Goal: Complete application form

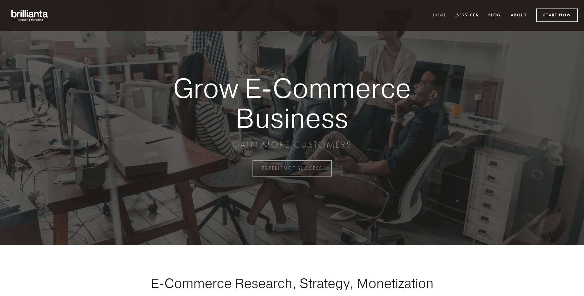
scroll to position [1655, 0]
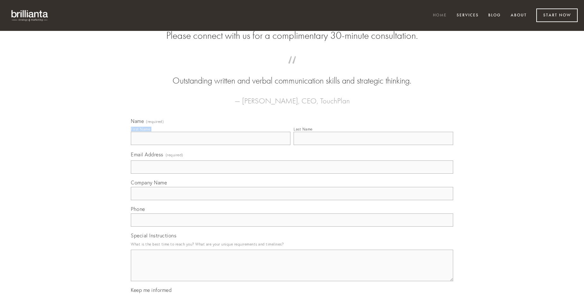
type input "[PERSON_NAME]"
click at [373, 145] on input "Last Name" at bounding box center [372, 138] width 159 height 13
type input "[PERSON_NAME]"
click at [292, 174] on input "Email Address (required)" at bounding box center [292, 167] width 322 height 13
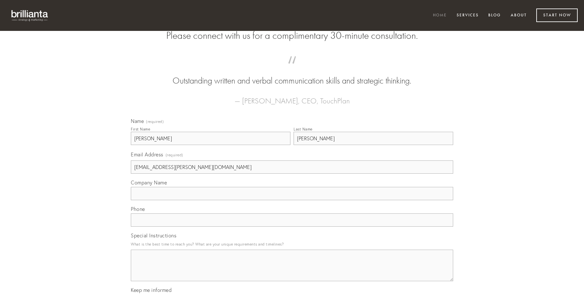
type input "[EMAIL_ADDRESS][PERSON_NAME][DOMAIN_NAME]"
click at [292, 201] on input "Company Name" at bounding box center [292, 193] width 322 height 13
type input "claro"
click at [292, 227] on input "text" at bounding box center [292, 220] width 322 height 13
click at [292, 272] on textarea "Special Instructions" at bounding box center [292, 266] width 322 height 32
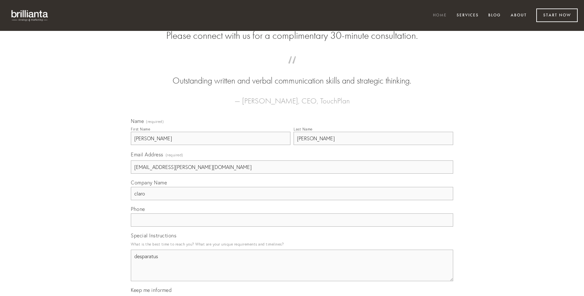
type textarea "desparatus"
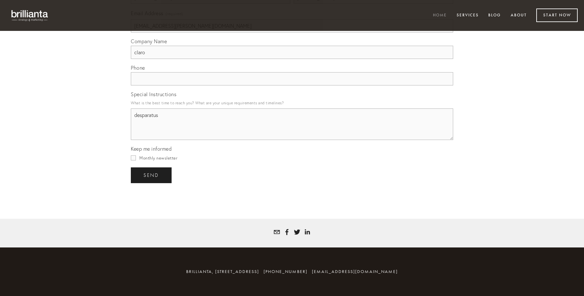
click at [152, 175] on span "send" at bounding box center [150, 176] width 15 height 6
